Goal: Task Accomplishment & Management: Complete application form

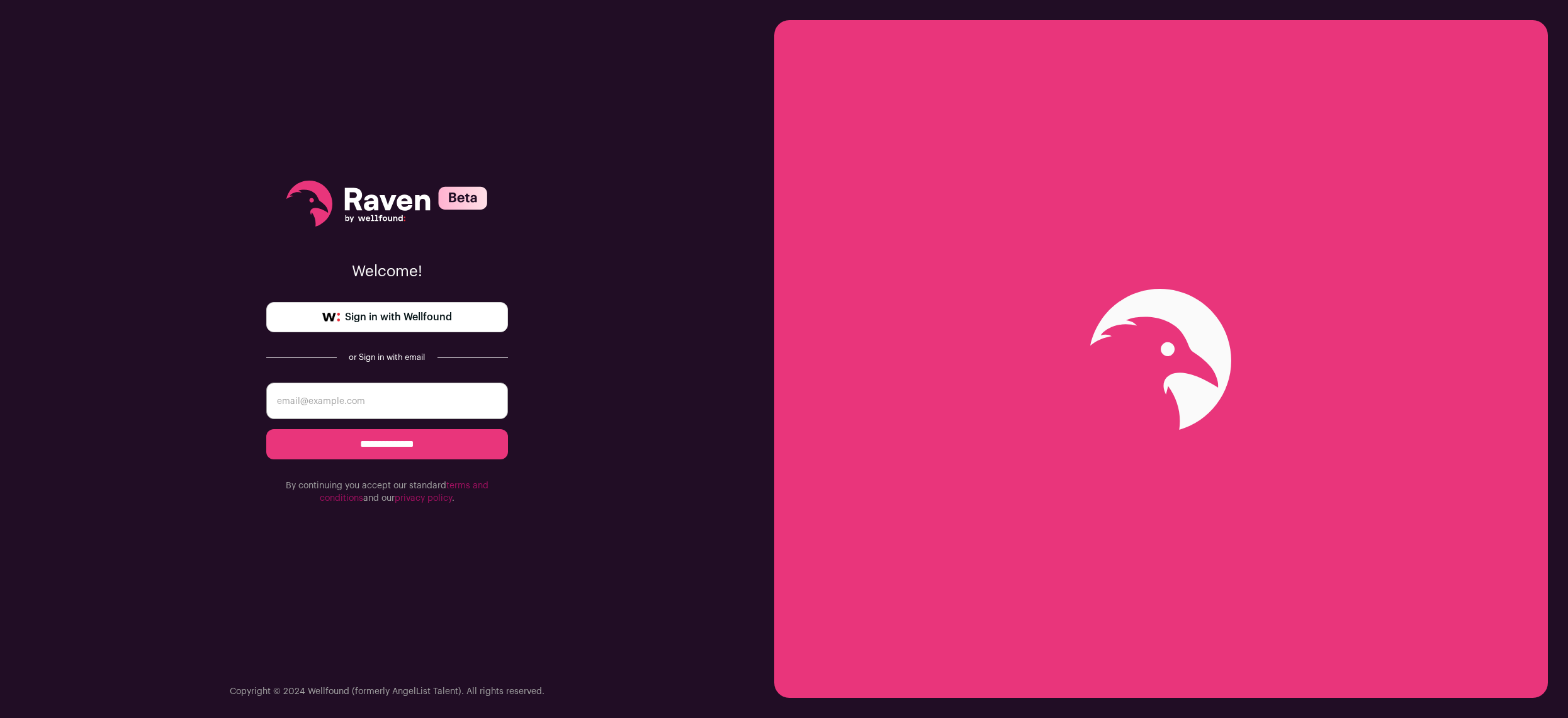
click at [441, 325] on link "Sign in with Wellfound" at bounding box center [386, 317] width 241 height 30
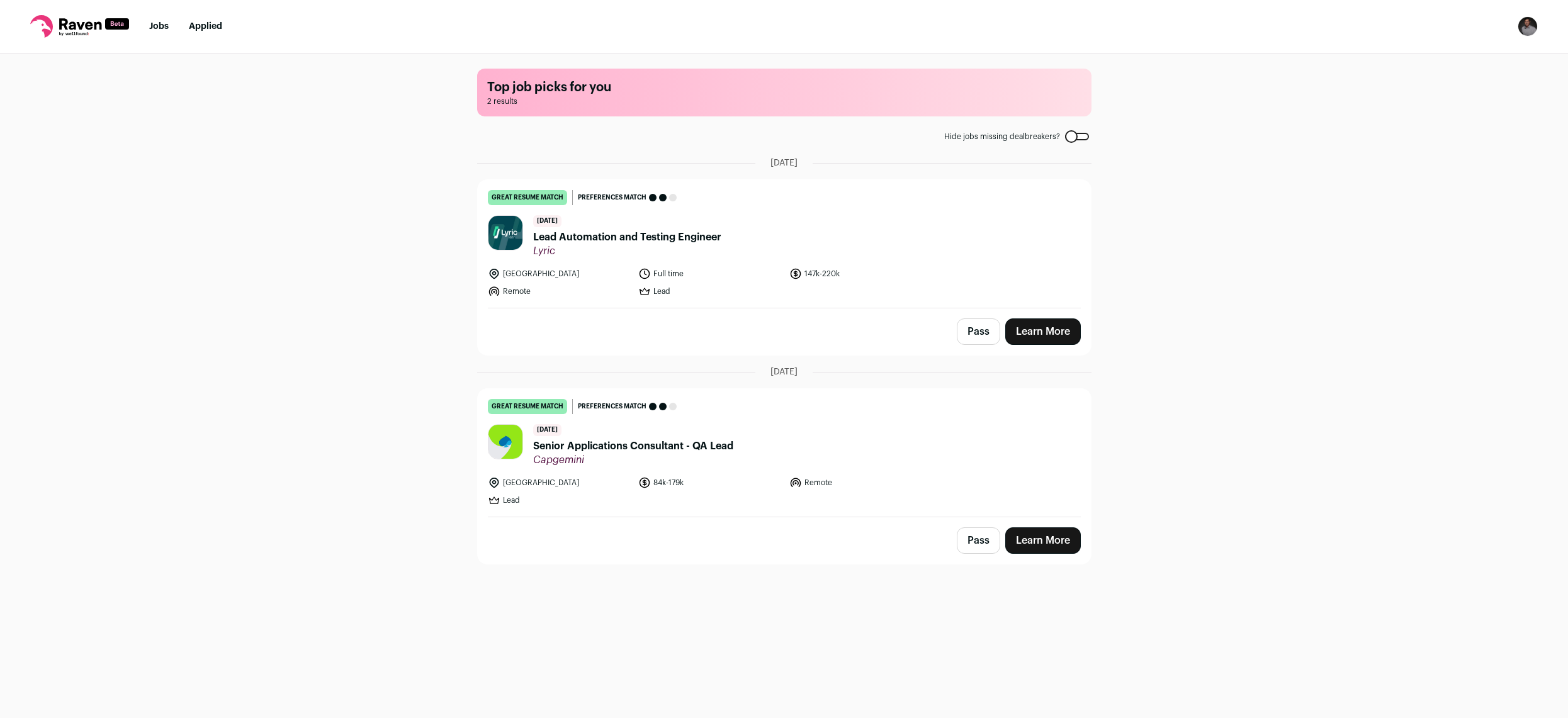
click at [613, 231] on span "Lead Automation and Testing Engineer" at bounding box center [627, 237] width 188 height 15
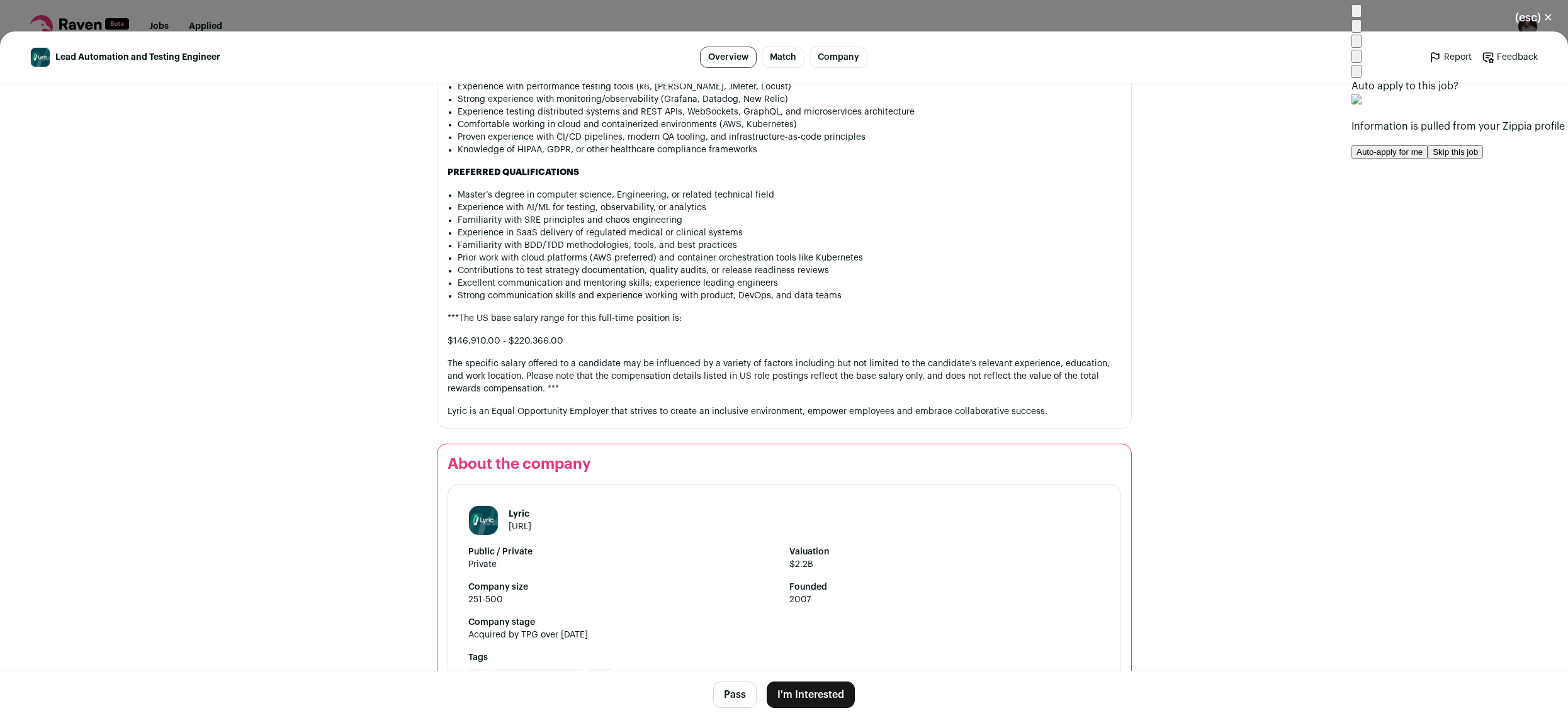
scroll to position [1214, 0]
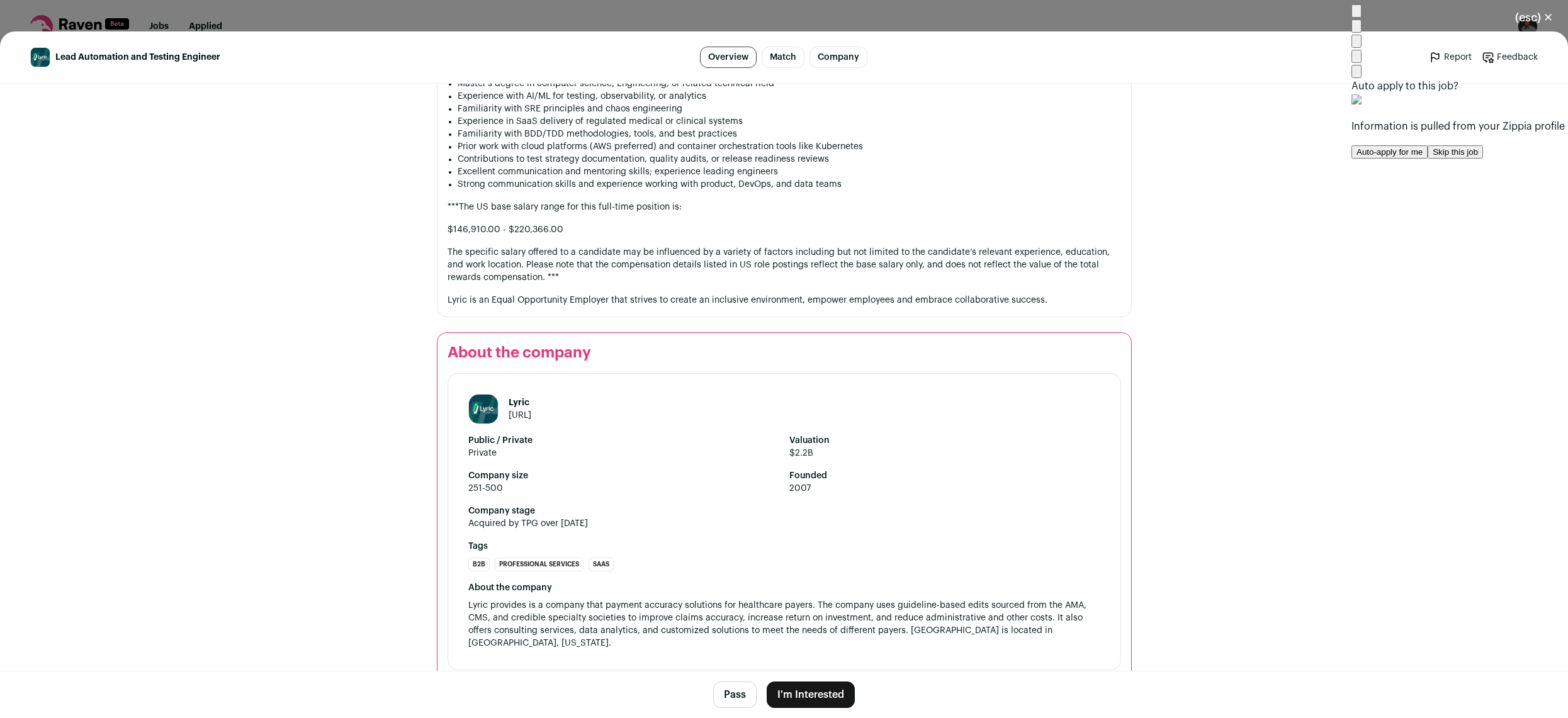
click at [802, 701] on button "I'm Interested" at bounding box center [810, 695] width 88 height 26
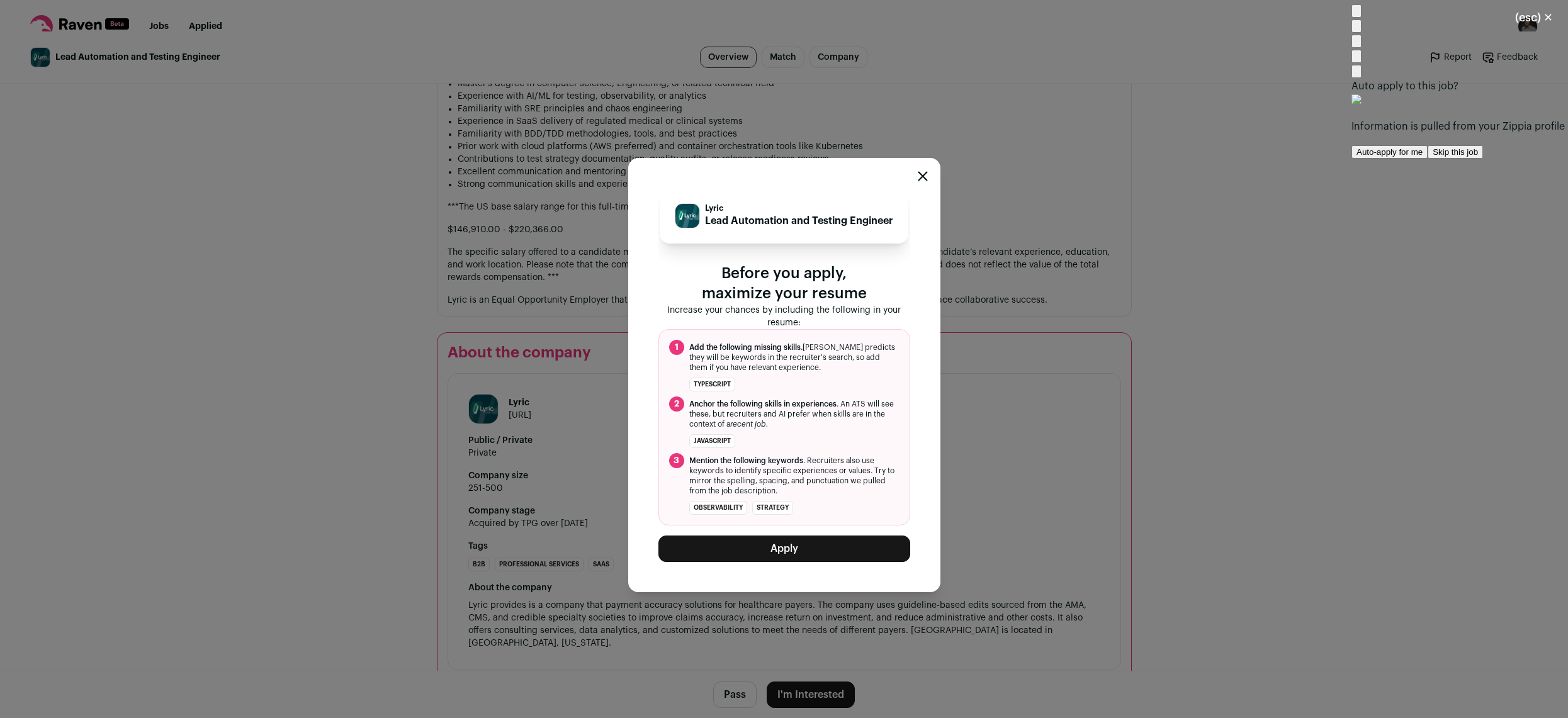
click at [919, 179] on icon "Close modal" at bounding box center [923, 176] width 8 height 8
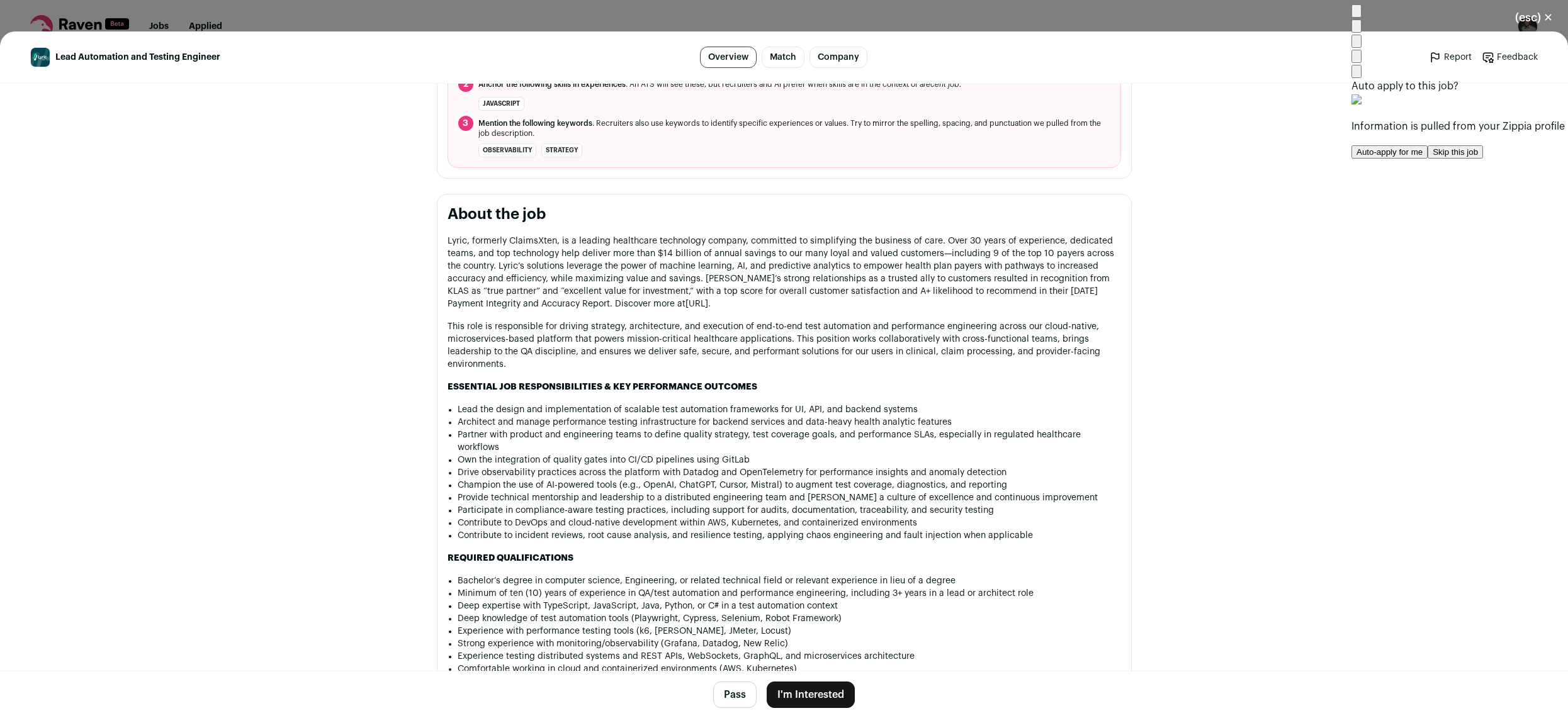
scroll to position [442, 0]
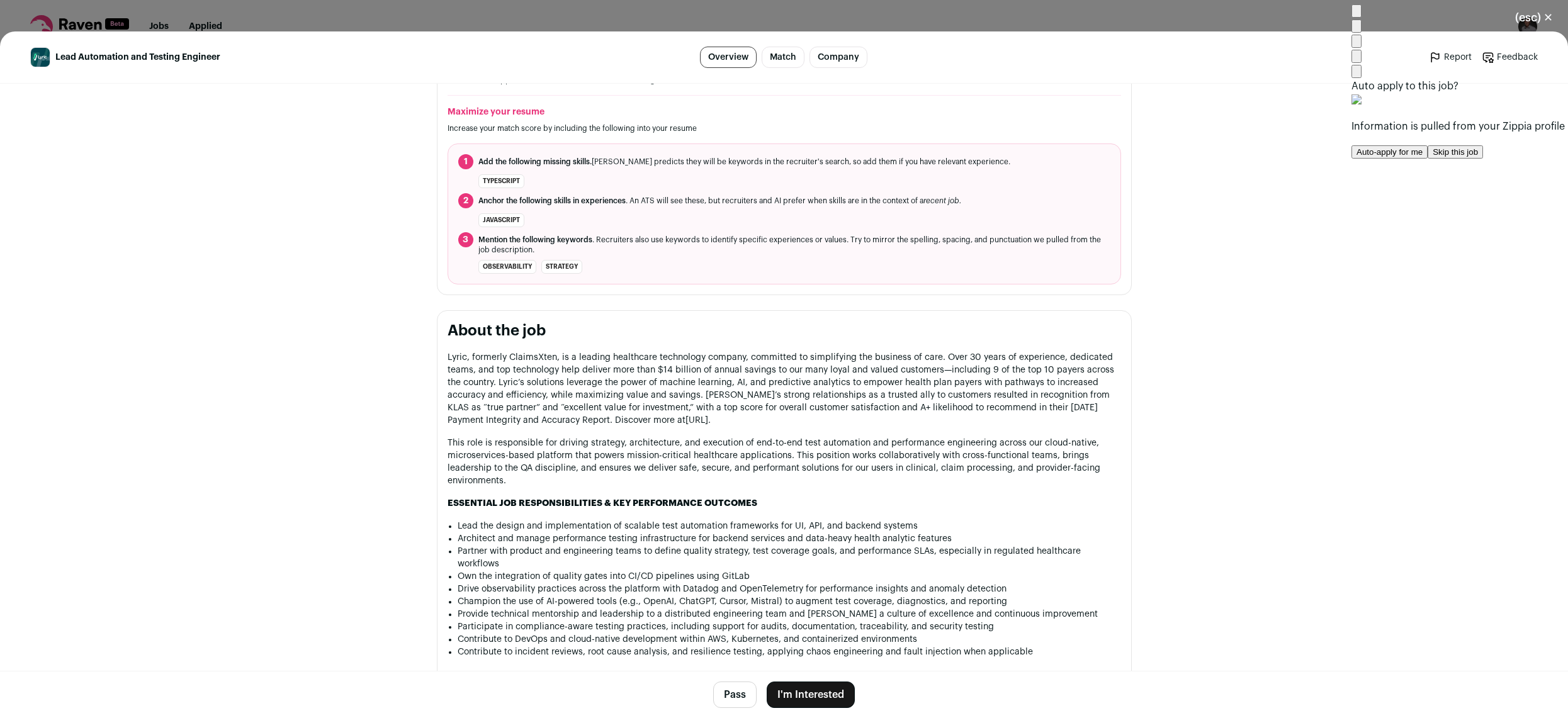
click at [1292, 175] on main "Lead Automation and Testing Engineer Overview Match Company Report Feedback Rep…" at bounding box center [784, 375] width 1568 height 687
click at [1356, 14] on img at bounding box center [1356, 14] width 0 height 0
click at [1545, 22] on button "(esc) ✕" at bounding box center [1533, 18] width 68 height 28
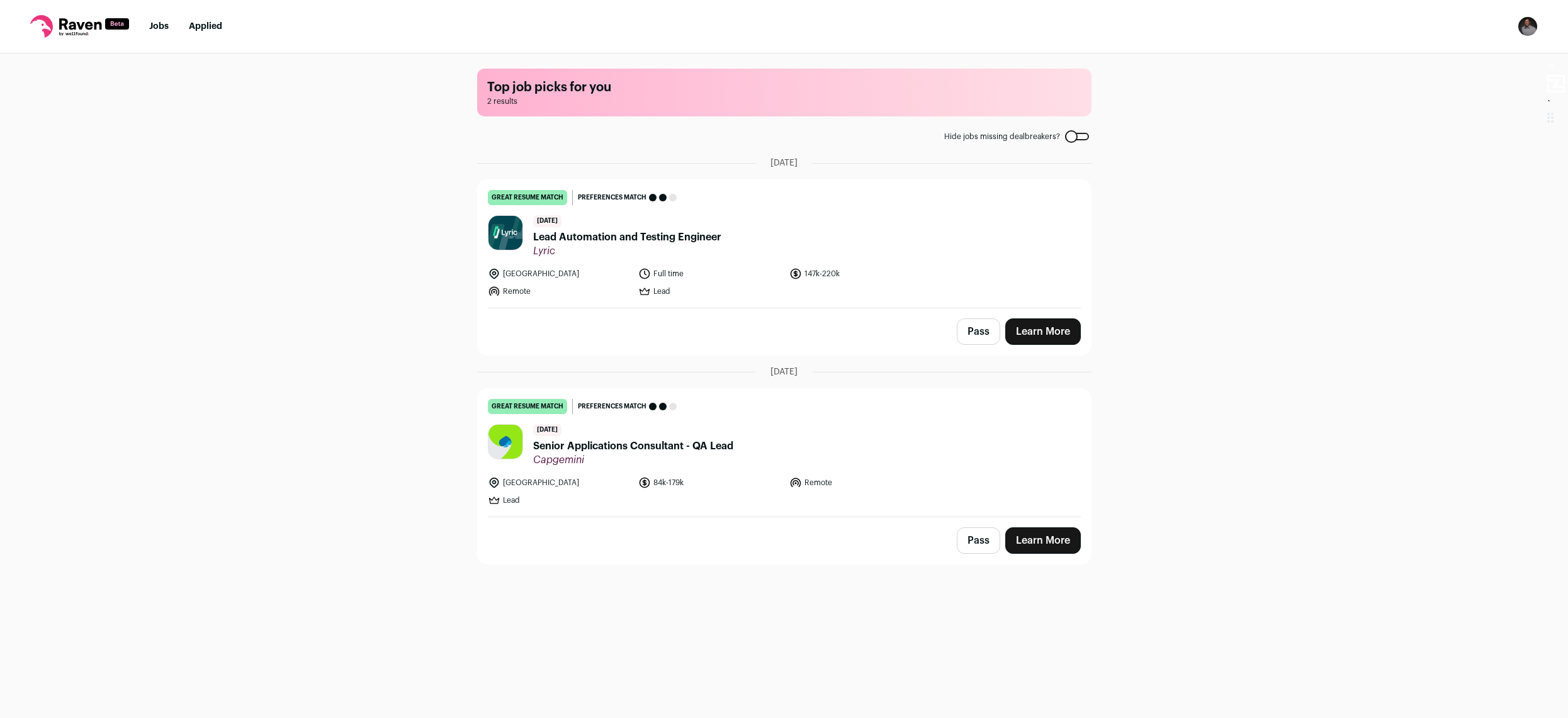
click at [1521, 34] on img "Open dropdown" at bounding box center [1527, 26] width 20 height 20
click at [1460, 58] on link "Settings" at bounding box center [1467, 59] width 139 height 30
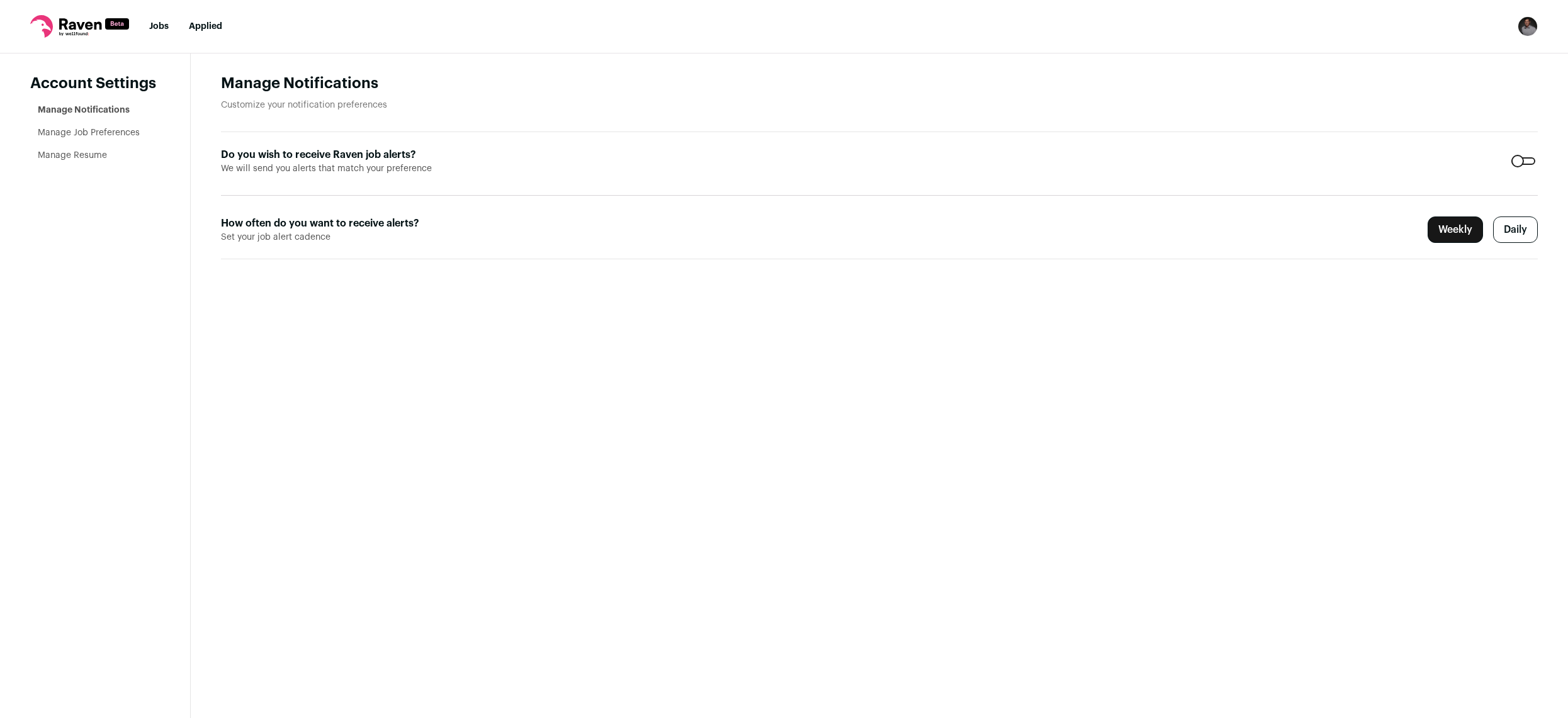
click at [92, 155] on link "Manage Resume" at bounding box center [72, 155] width 69 height 9
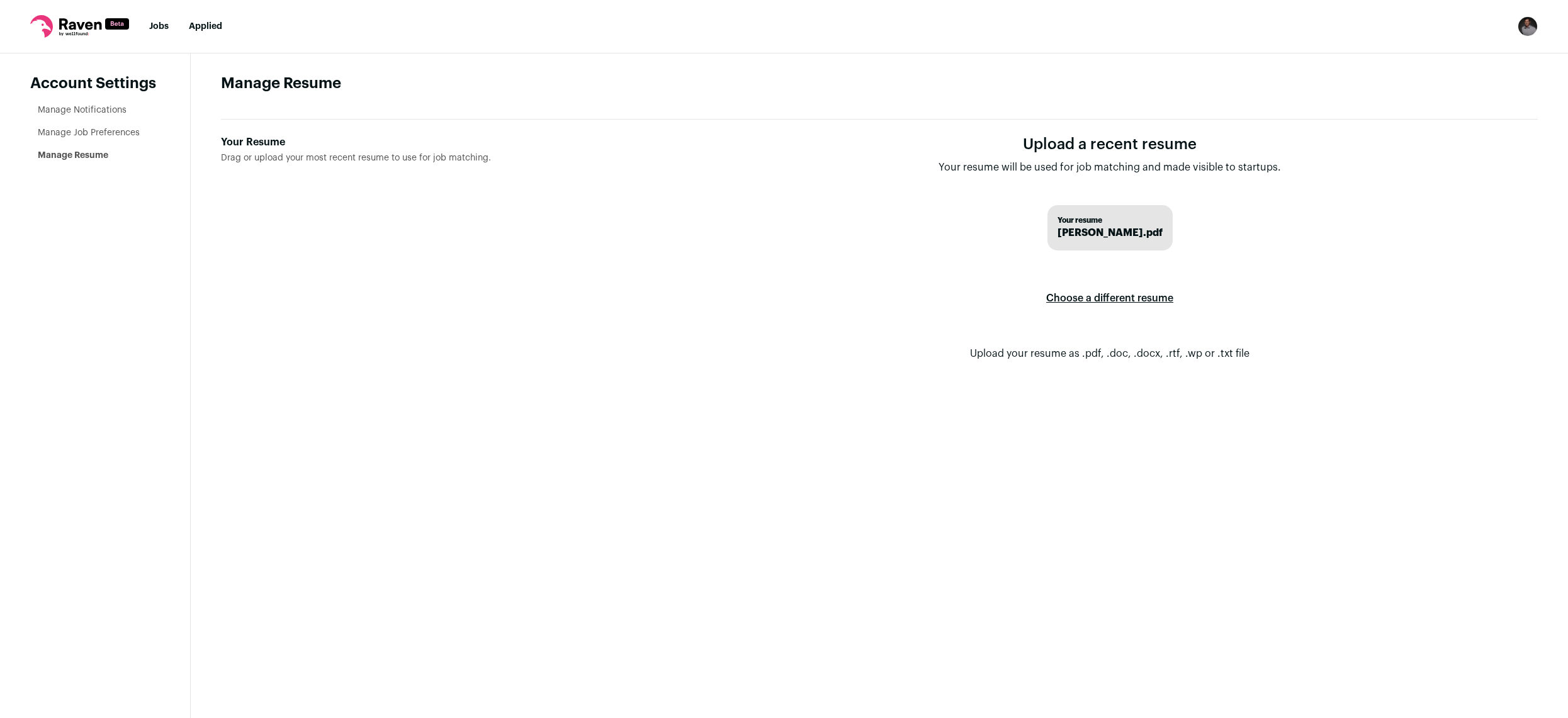
click at [1102, 295] on label "Choose a different resume" at bounding box center [1110, 298] width 127 height 35
click at [0, 0] on input "Your Resume Drag or upload your most recent resume to use for job matching." at bounding box center [0, 0] width 0 height 0
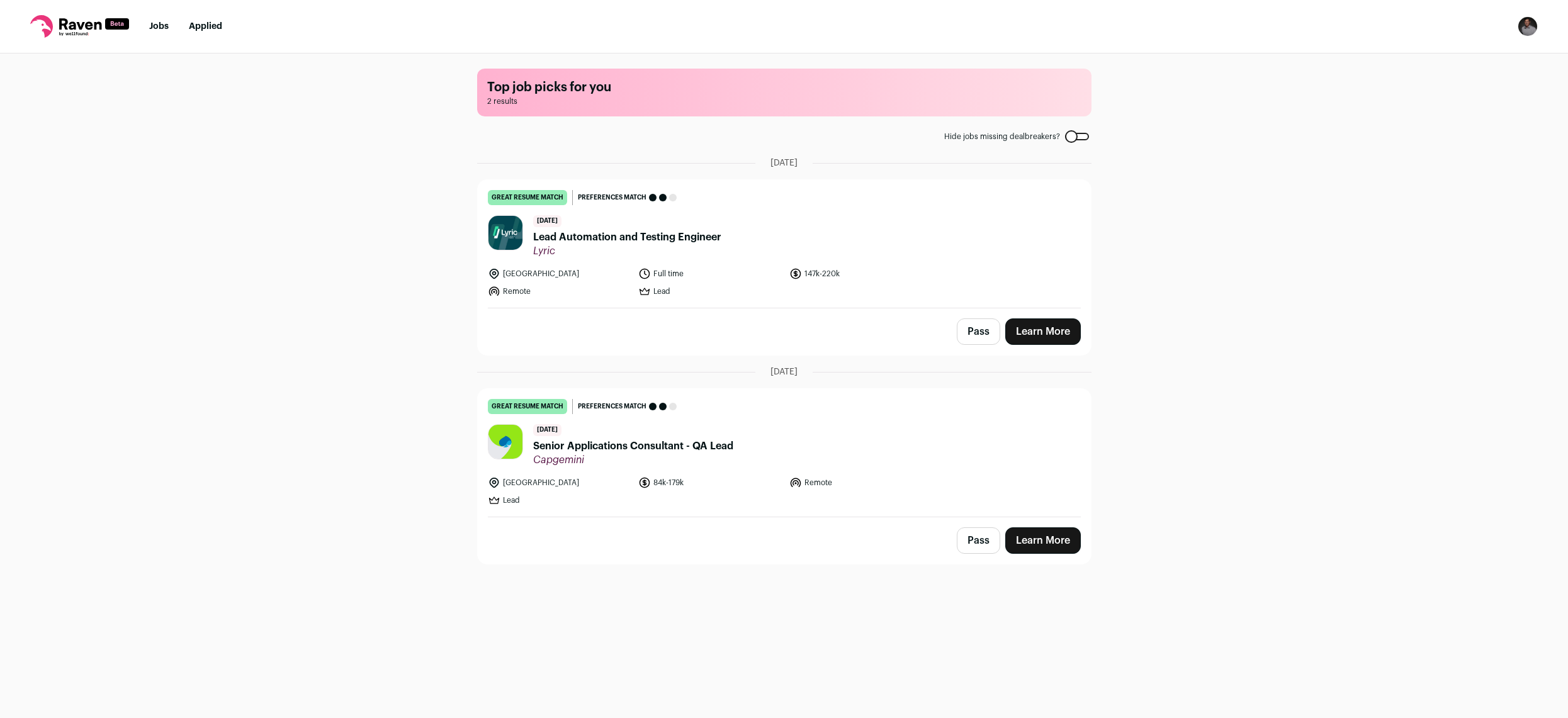
click at [594, 237] on span "Lead Automation and Testing Engineer" at bounding box center [627, 237] width 188 height 15
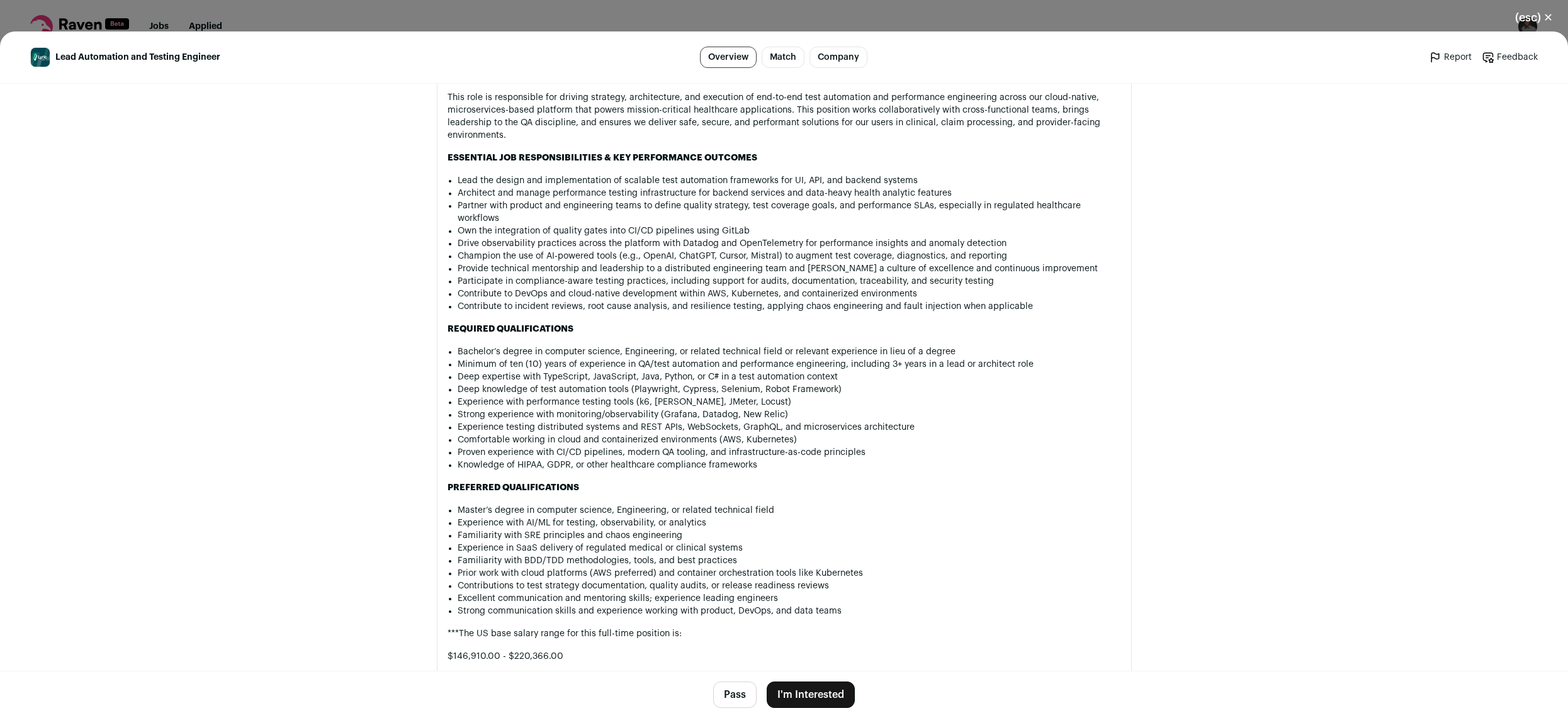
scroll to position [1247, 0]
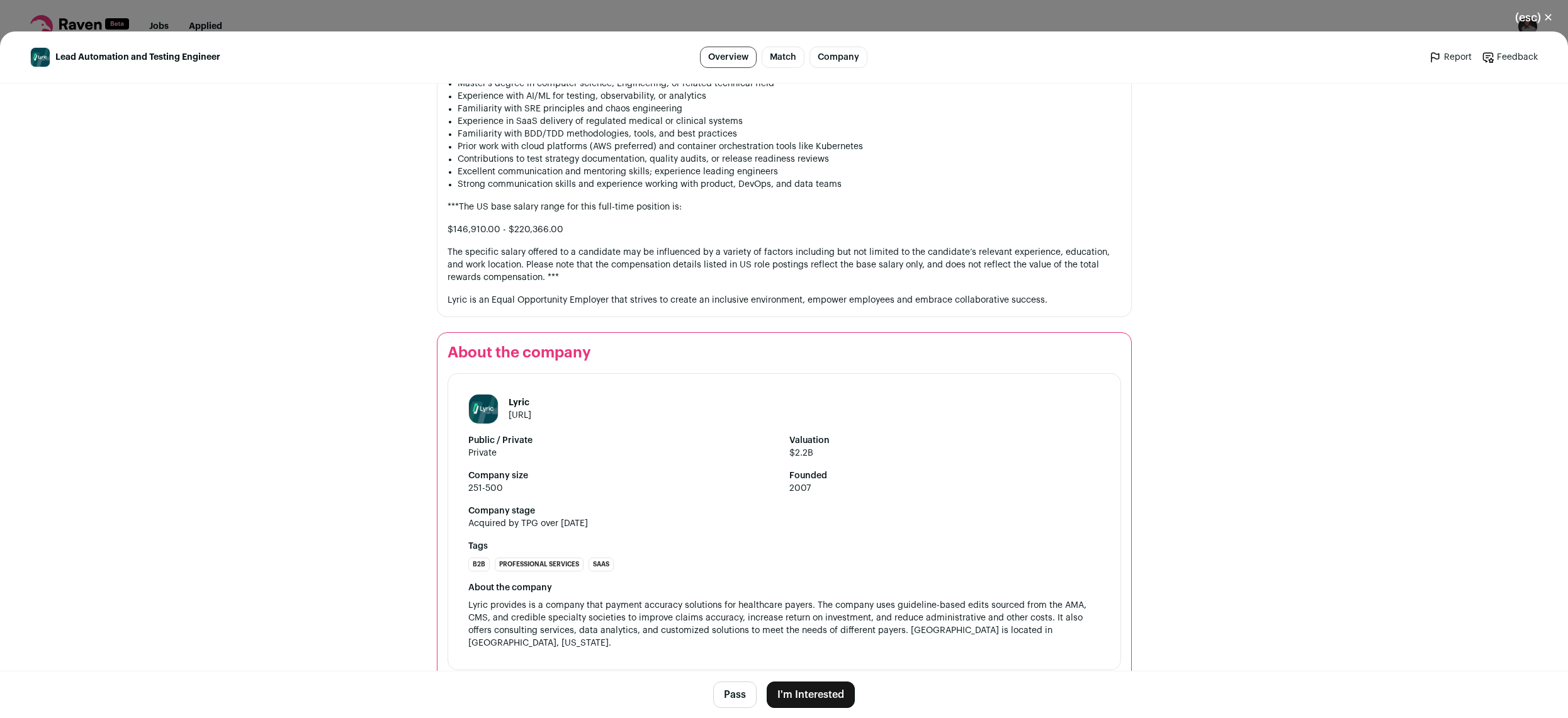
click at [821, 691] on button "I'm Interested" at bounding box center [810, 695] width 88 height 26
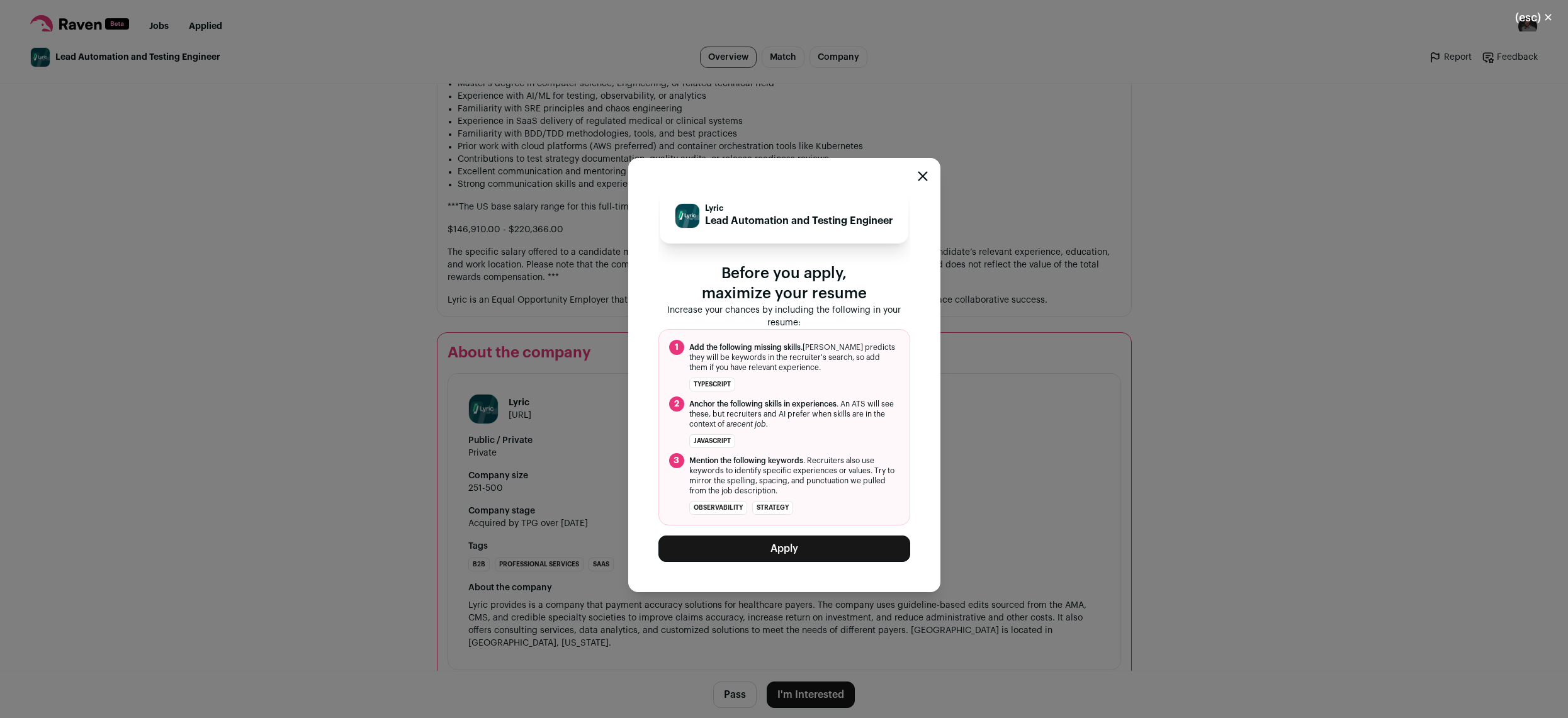
click at [923, 177] on icon "Close modal" at bounding box center [923, 176] width 8 height 8
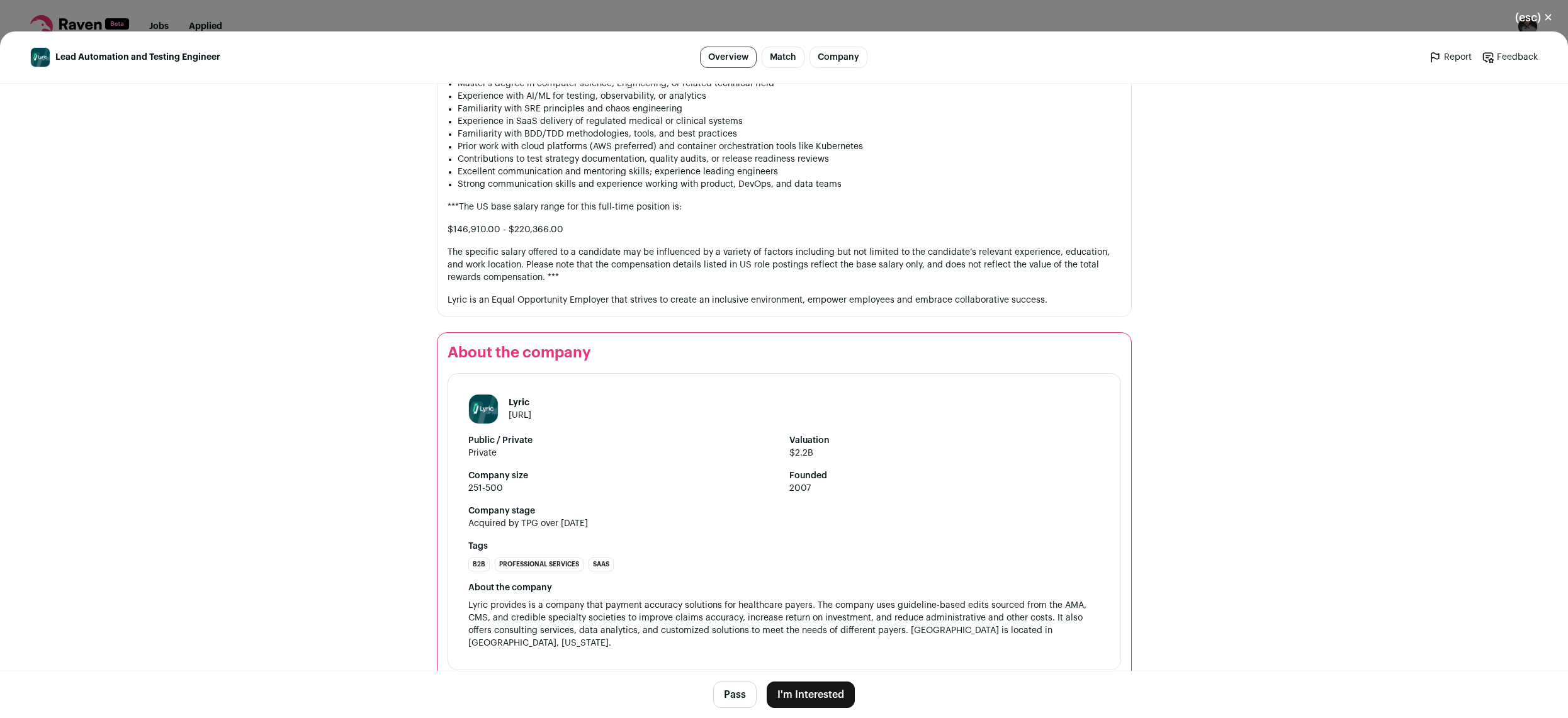
click at [1548, 19] on button "(esc) ✕" at bounding box center [1533, 18] width 68 height 28
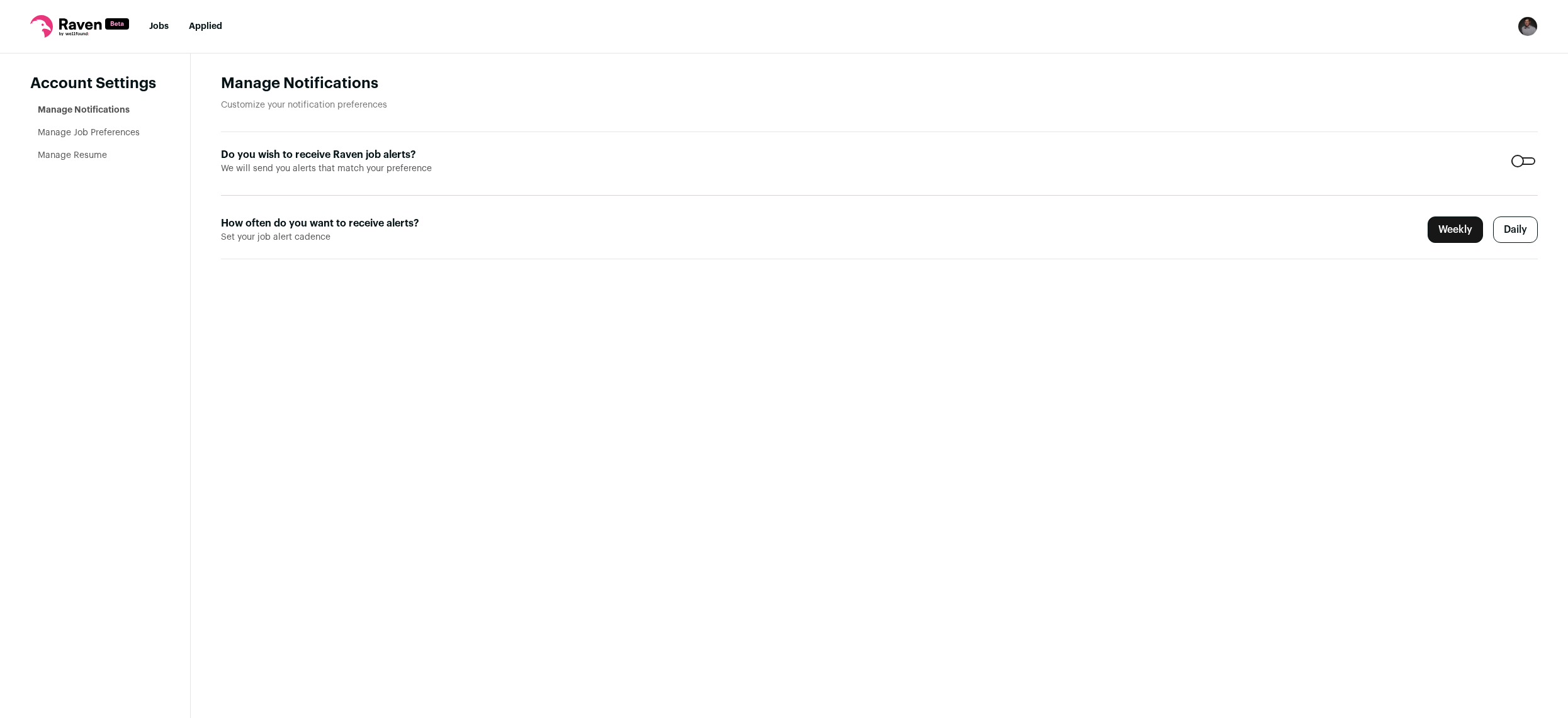
click at [63, 154] on link "Manage Resume" at bounding box center [72, 155] width 69 height 9
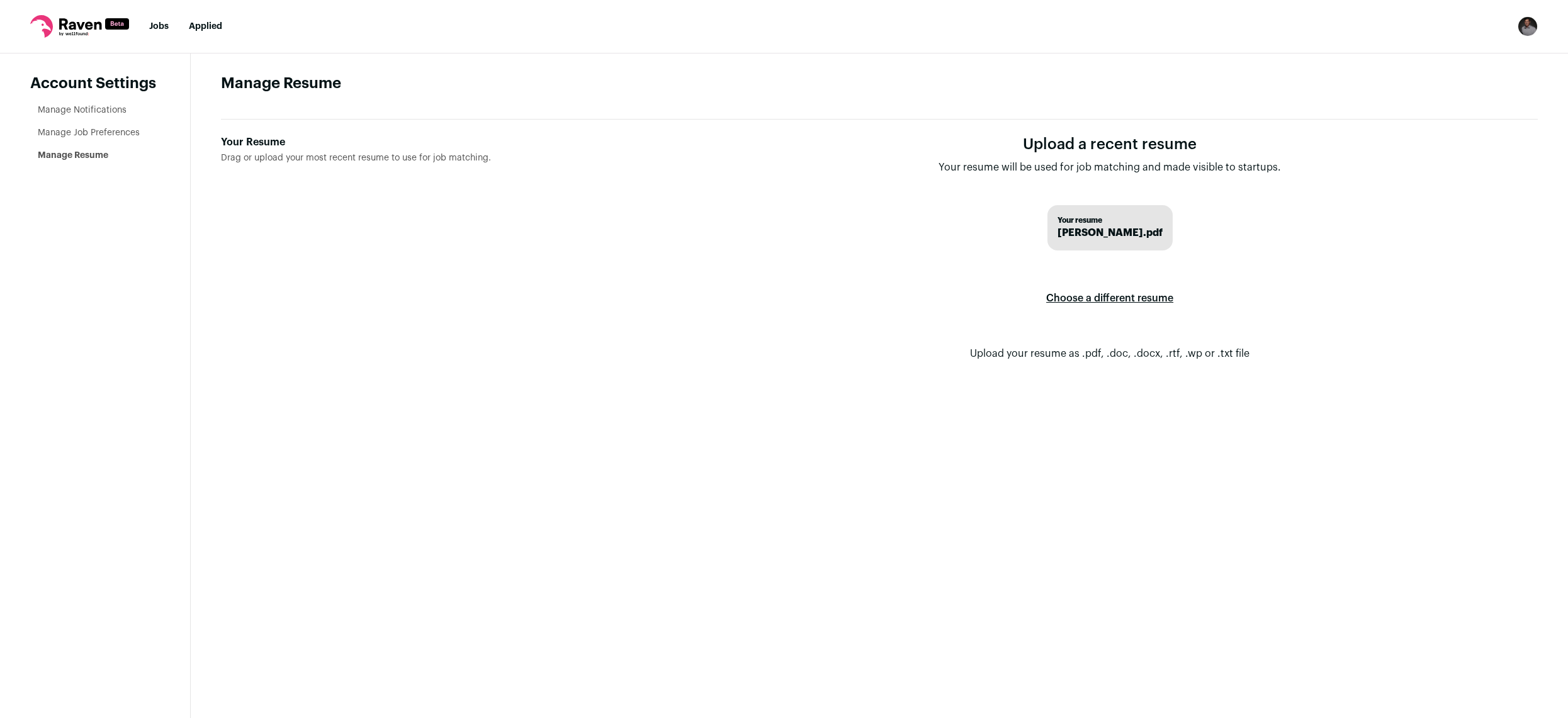
click at [1119, 201] on form "Upload a recent resume Your resume will be used for job matching and made visib…" at bounding box center [1110, 258] width 856 height 247
click at [1115, 228] on span "[PERSON_NAME].pdf" at bounding box center [1110, 233] width 105 height 15
click at [1076, 223] on span "Your resume" at bounding box center [1110, 220] width 105 height 10
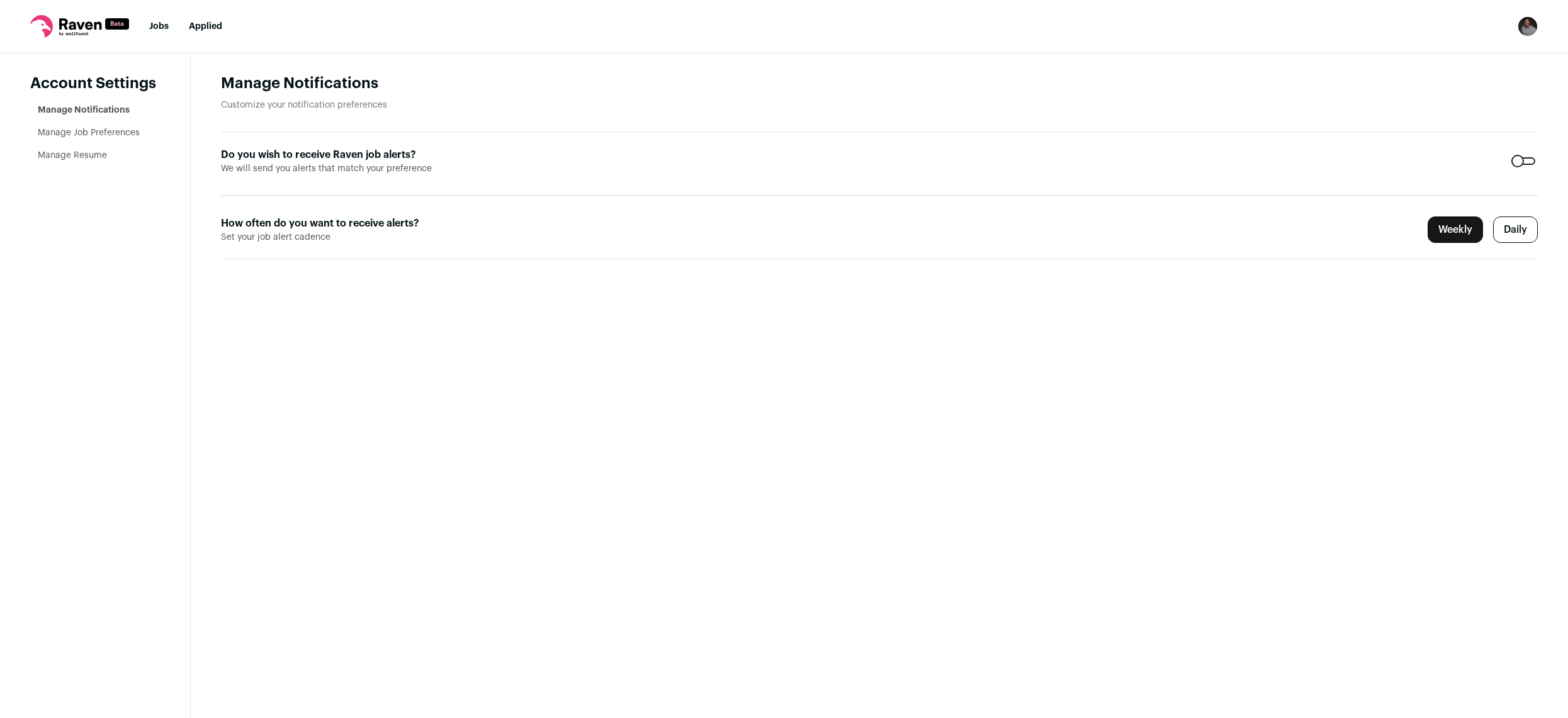
click at [90, 153] on link "Manage Resume" at bounding box center [72, 155] width 69 height 9
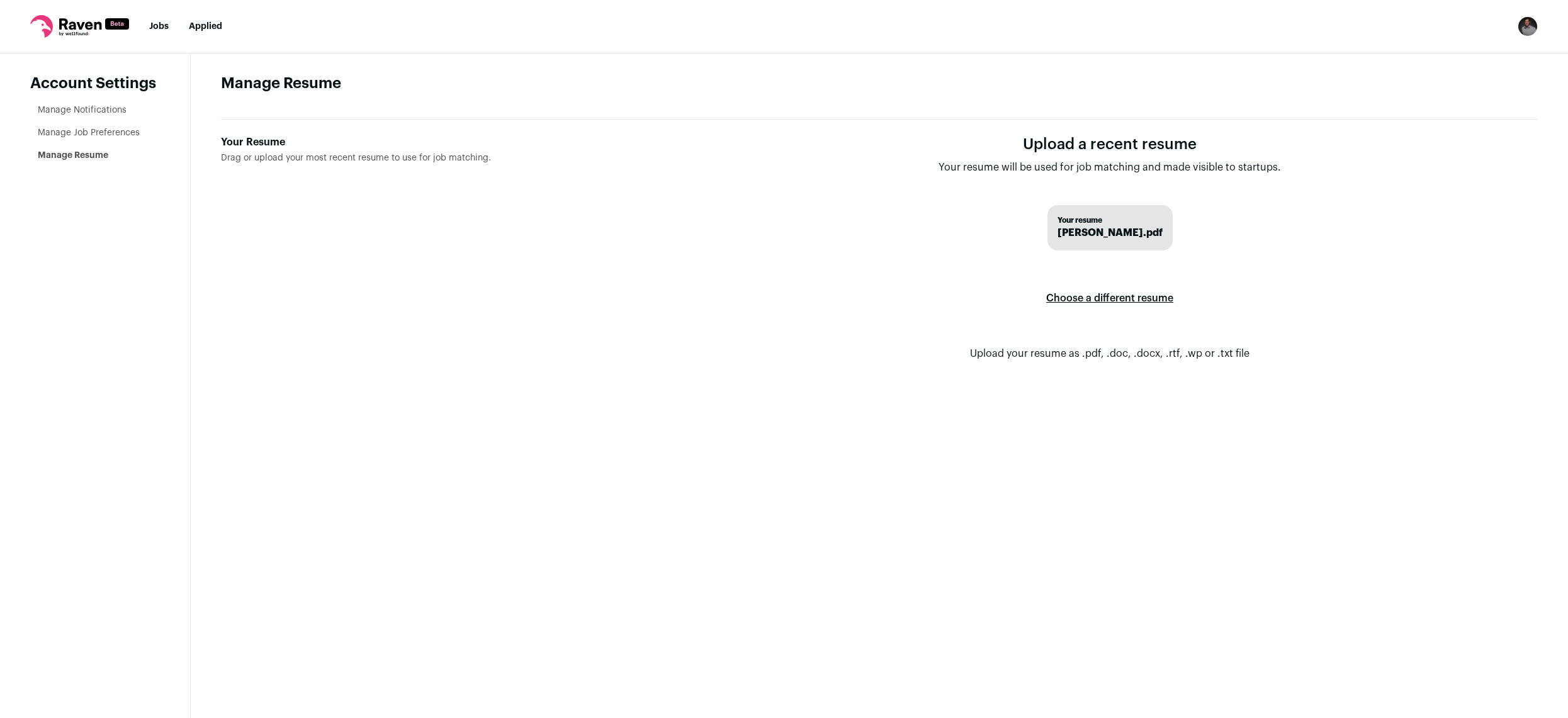
click at [1153, 298] on label "Choose a different resume" at bounding box center [1110, 298] width 127 height 35
click at [0, 0] on input "Your Resume Drag or upload your most recent resume to use for job matching." at bounding box center [0, 0] width 0 height 0
click at [1087, 222] on span "Your resume" at bounding box center [1110, 220] width 105 height 10
click at [1090, 292] on label "Choose a different resume" at bounding box center [1110, 298] width 127 height 35
click at [0, 0] on input "Your Resume Drag or upload your most recent resume to use for job matching." at bounding box center [0, 0] width 0 height 0
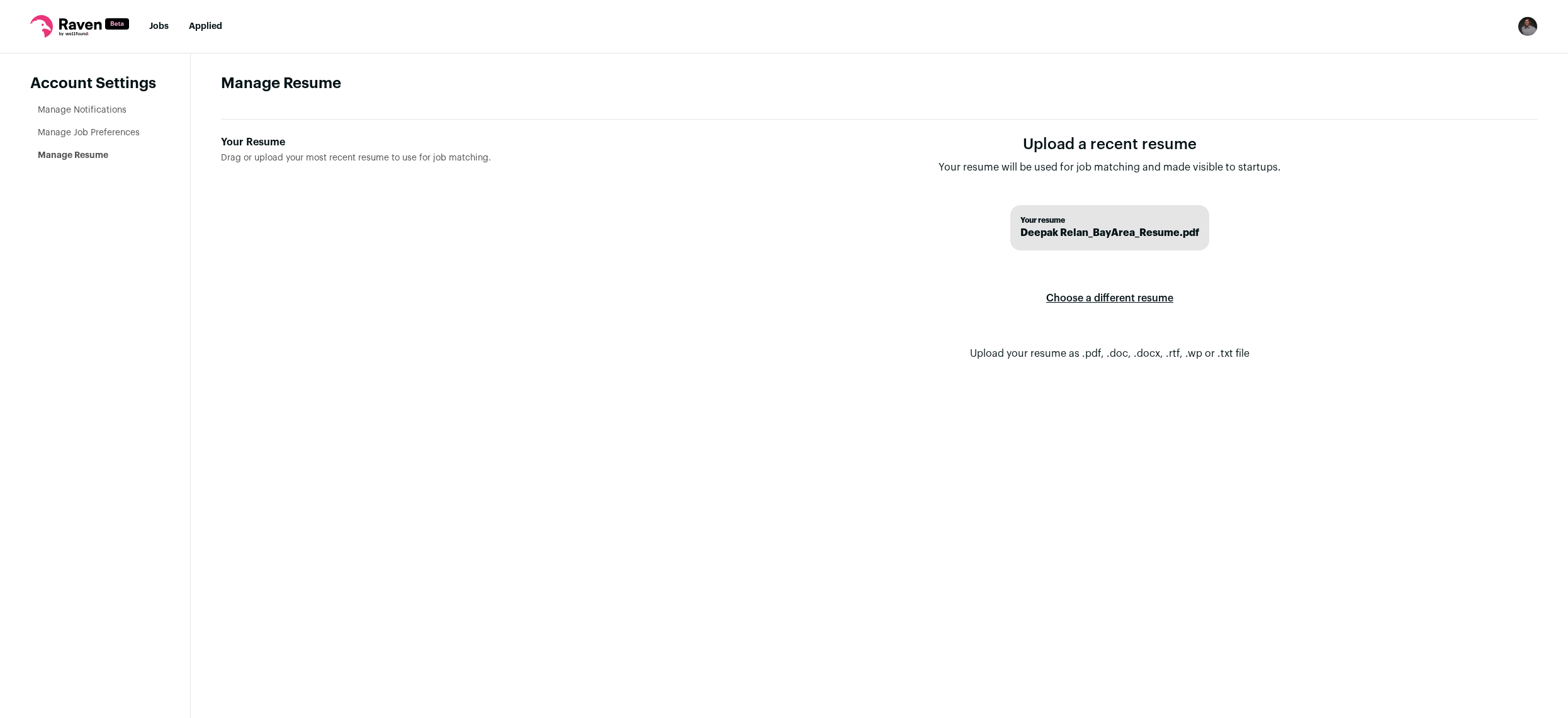
click at [1103, 303] on label "Choose a different resume" at bounding box center [1110, 298] width 127 height 35
click at [0, 0] on input "Your Resume Drag or upload your most recent resume to use for job matching." at bounding box center [0, 0] width 0 height 0
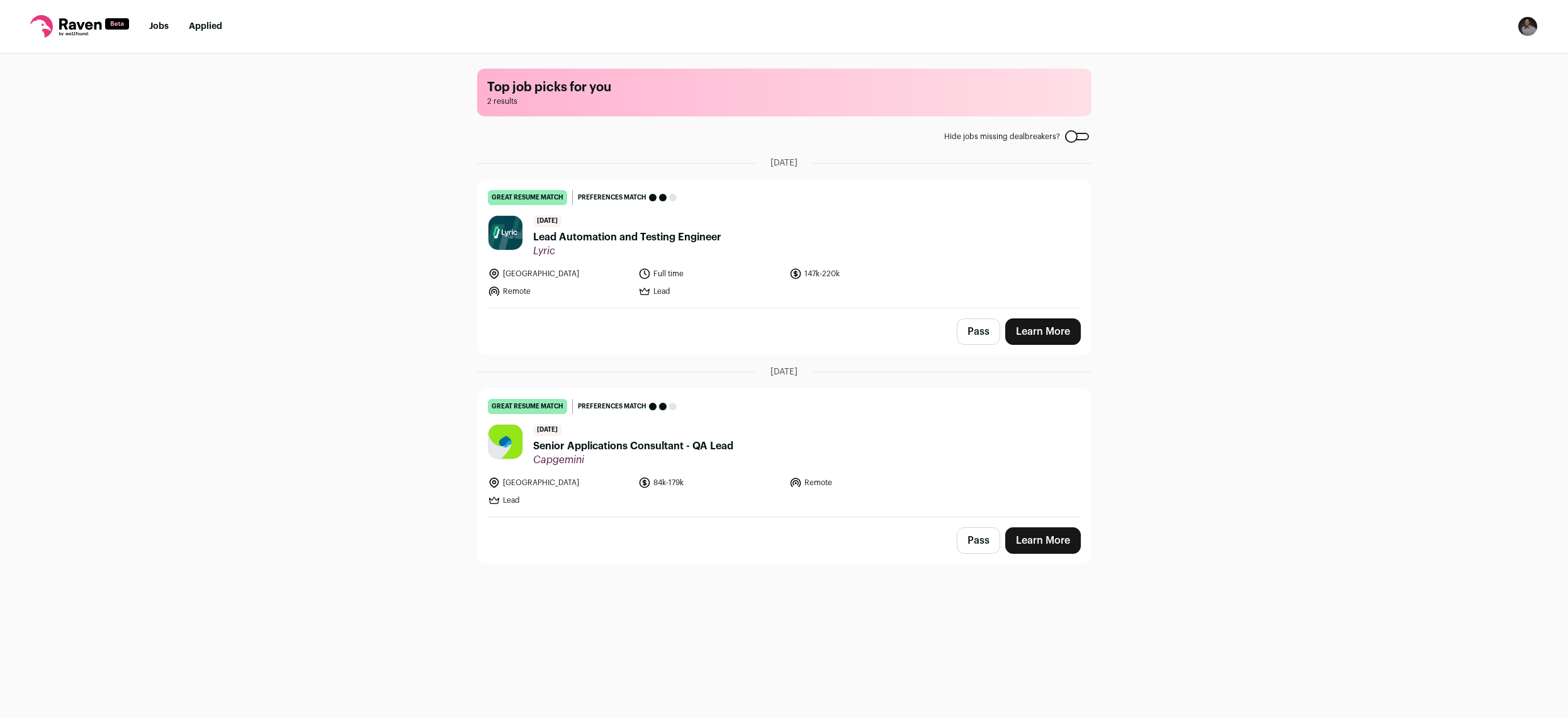
click at [833, 218] on header "[DATE] Lead Automation and Testing Engineer Lyric" at bounding box center [784, 236] width 593 height 42
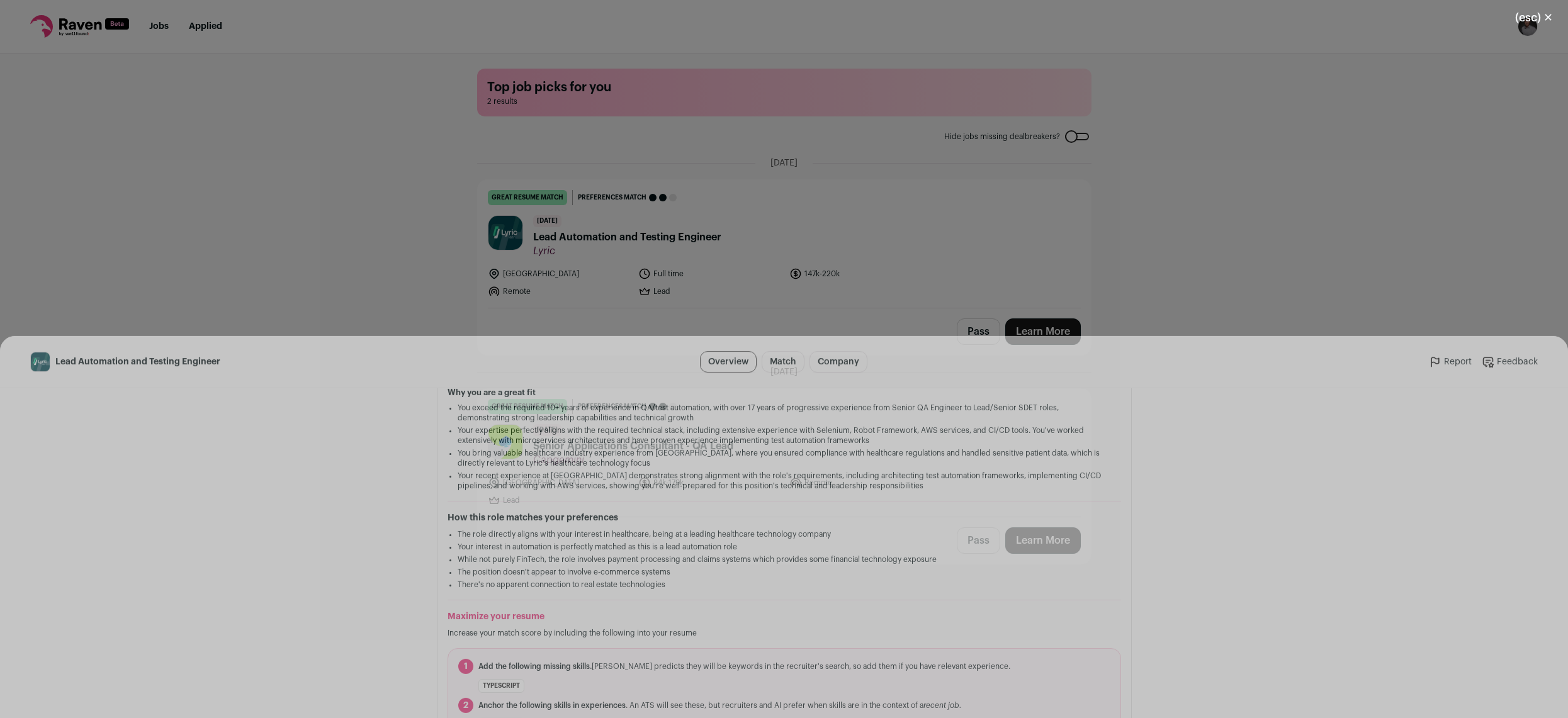
scroll to position [364, 0]
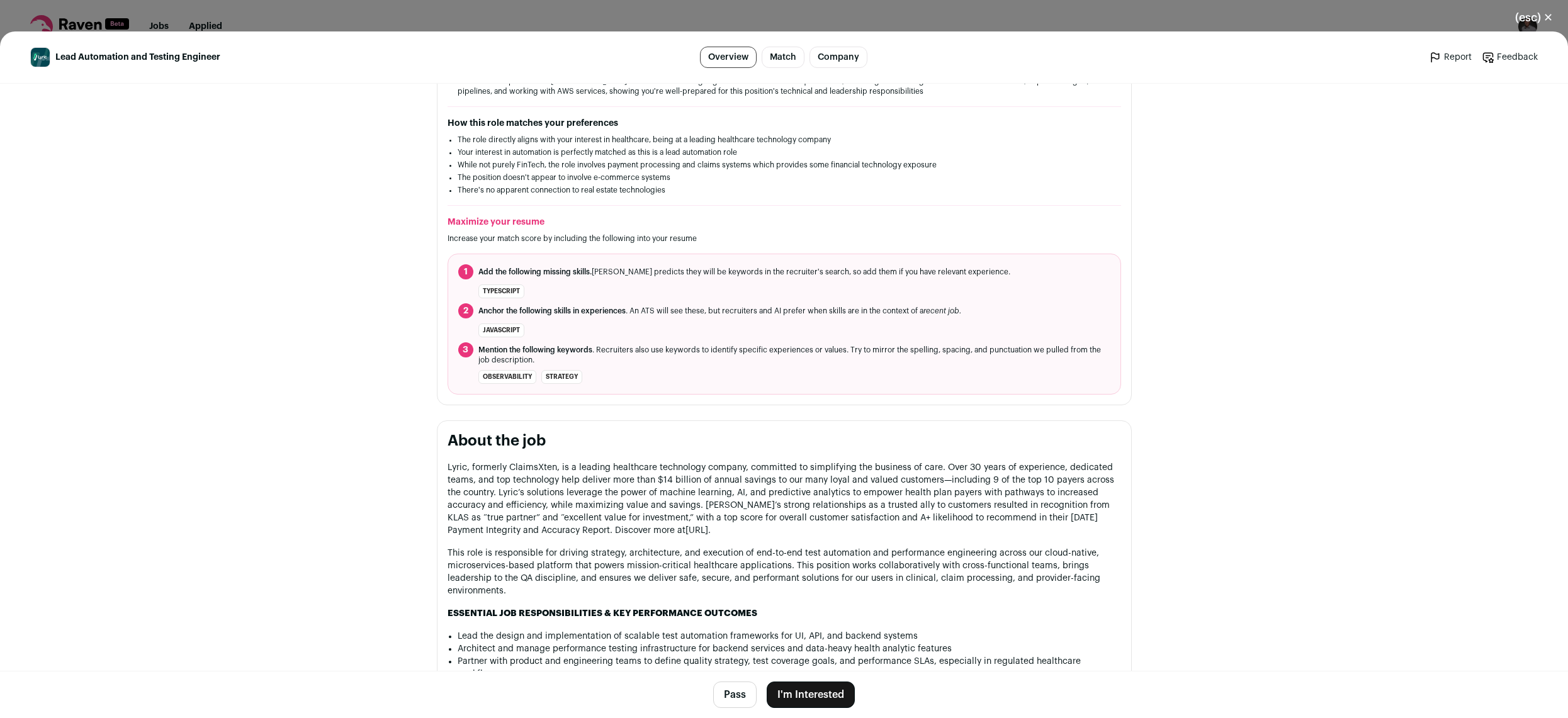
click at [792, 696] on button "I'm Interested" at bounding box center [810, 695] width 88 height 26
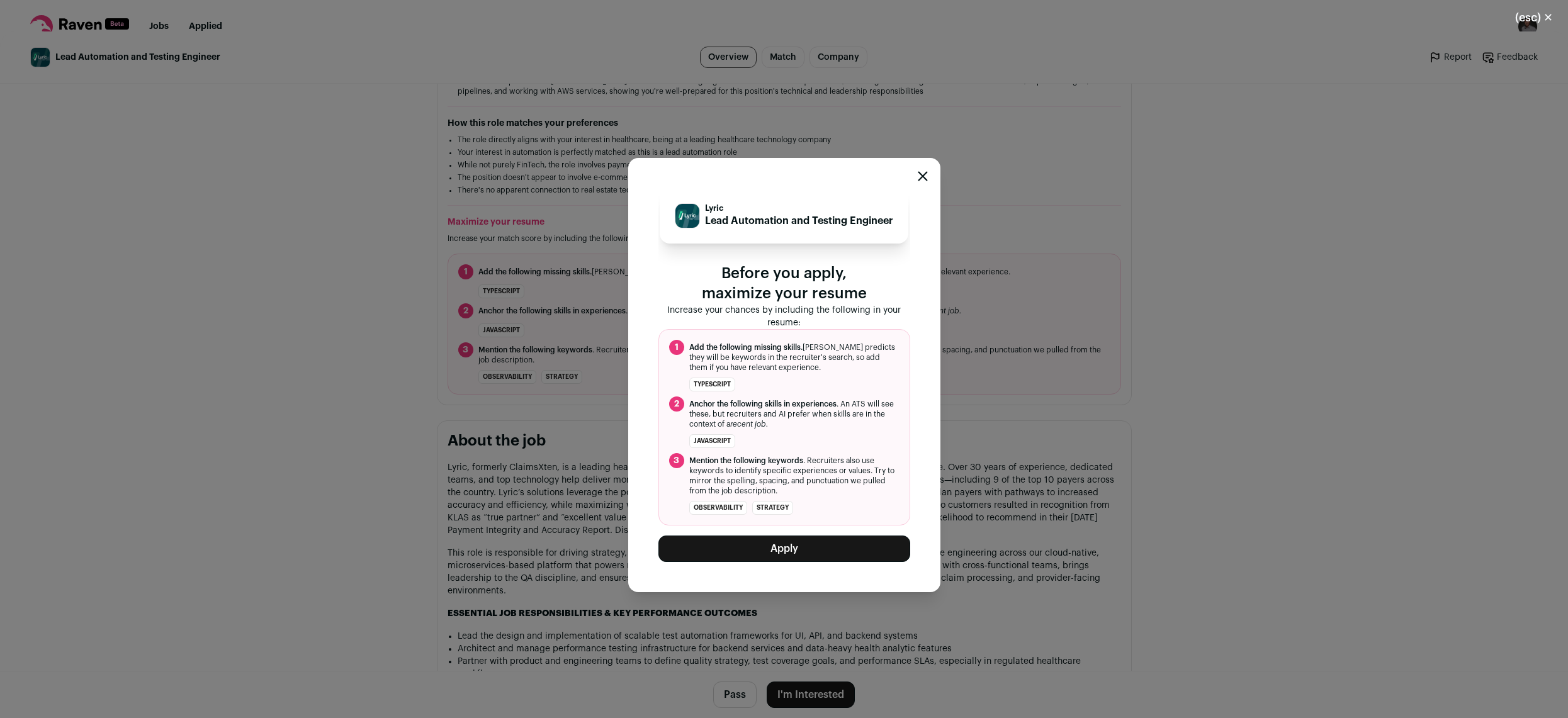
click at [799, 543] on button "Apply" at bounding box center [784, 548] width 252 height 26
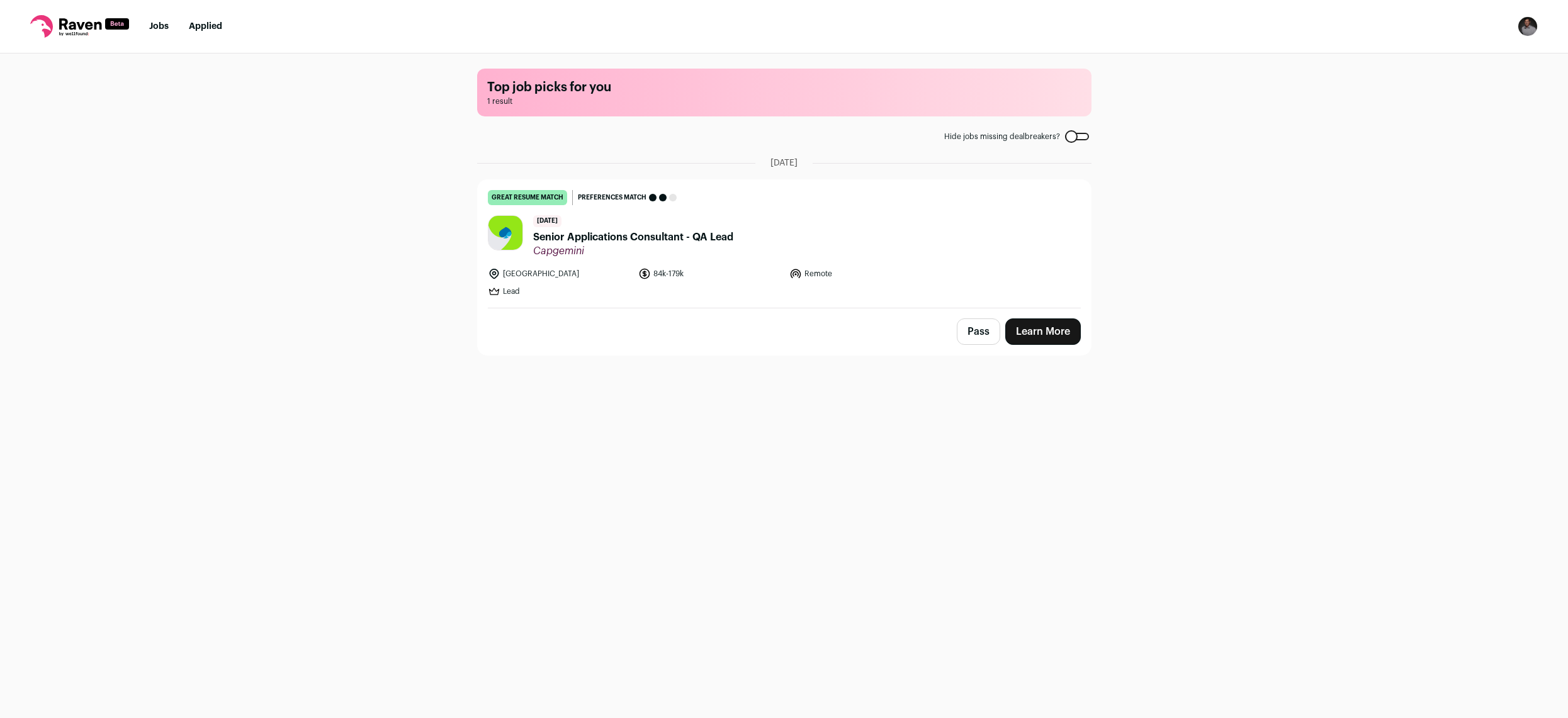
click at [713, 238] on span "Senior Applications Consultant - QA Lead" at bounding box center [633, 237] width 200 height 15
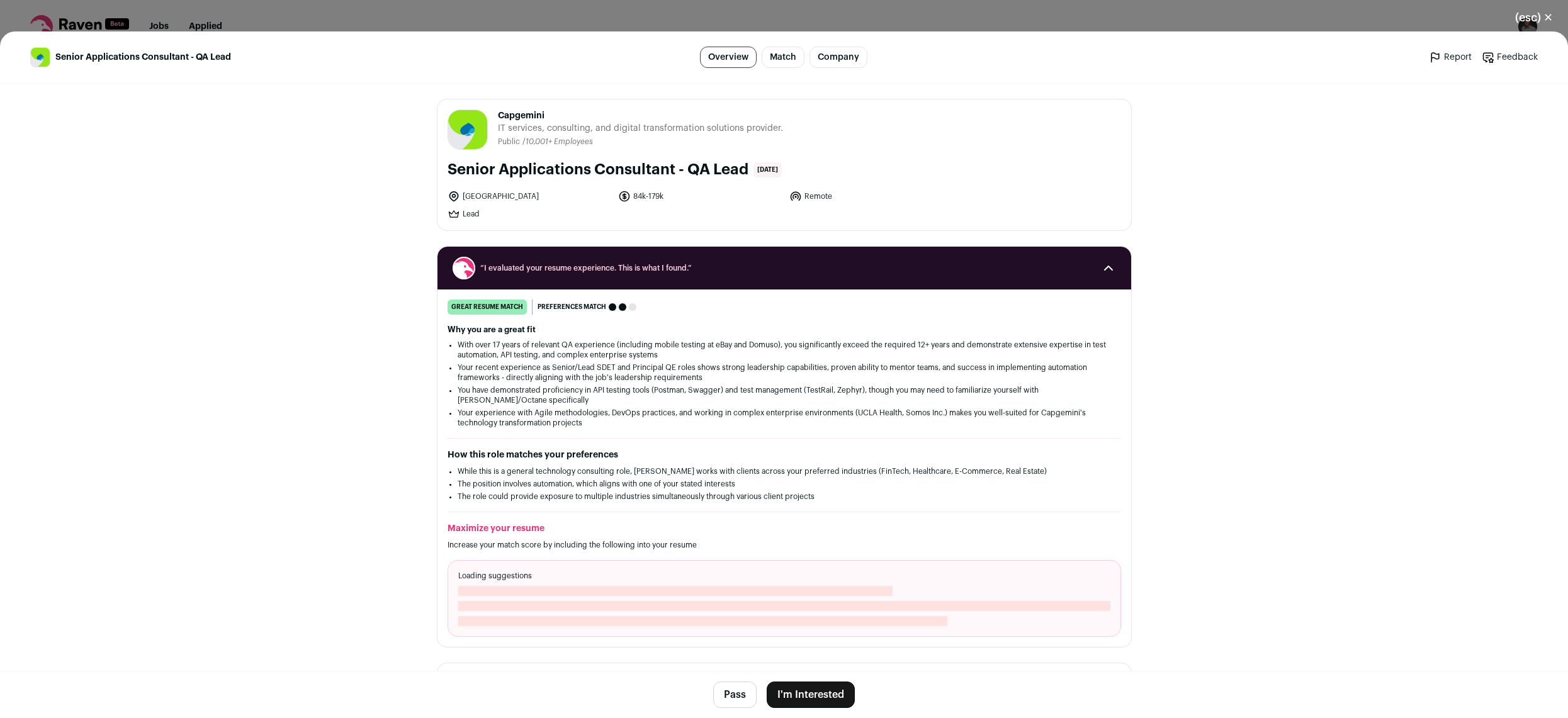
click at [796, 705] on button "I'm Interested" at bounding box center [810, 695] width 88 height 26
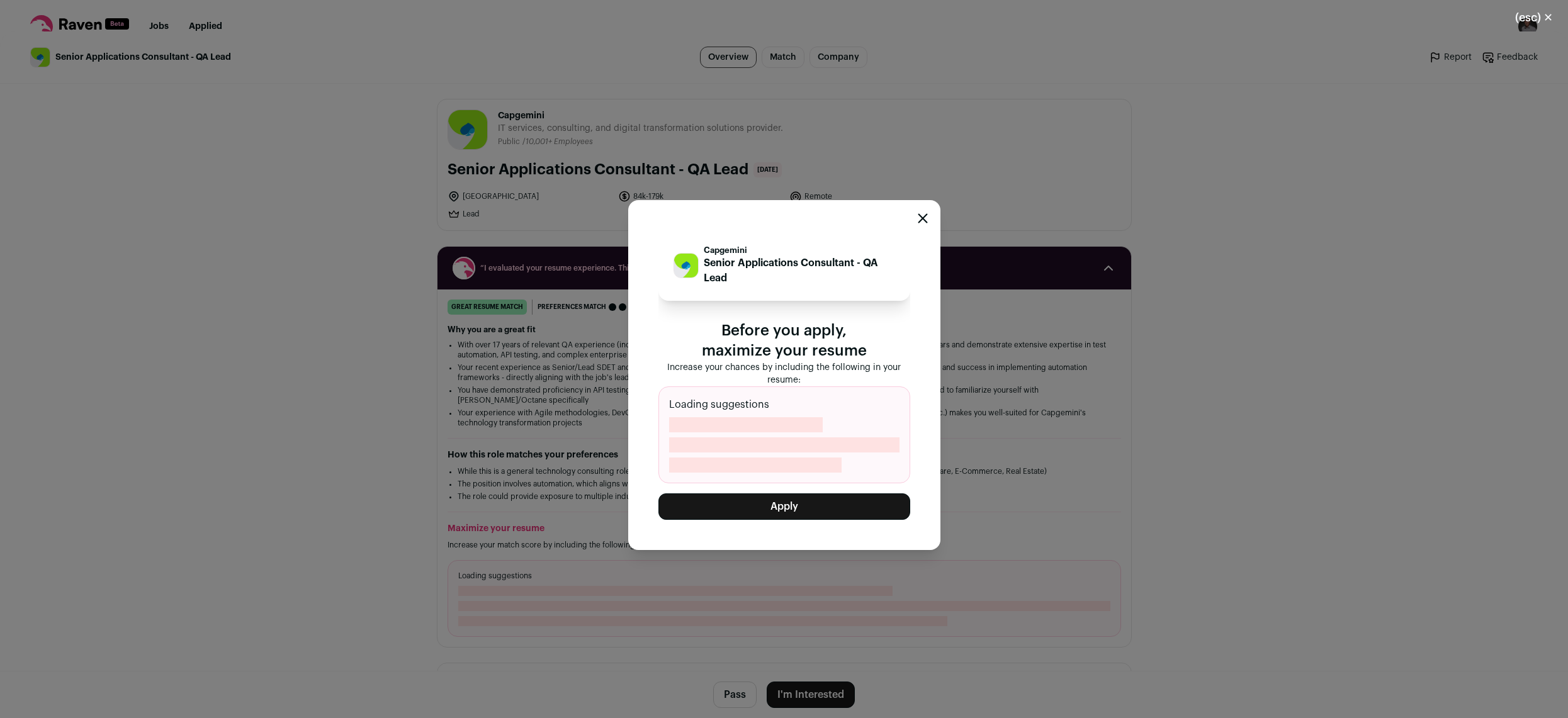
click at [786, 517] on button "Apply" at bounding box center [784, 506] width 252 height 26
